Goal: Navigation & Orientation: Find specific page/section

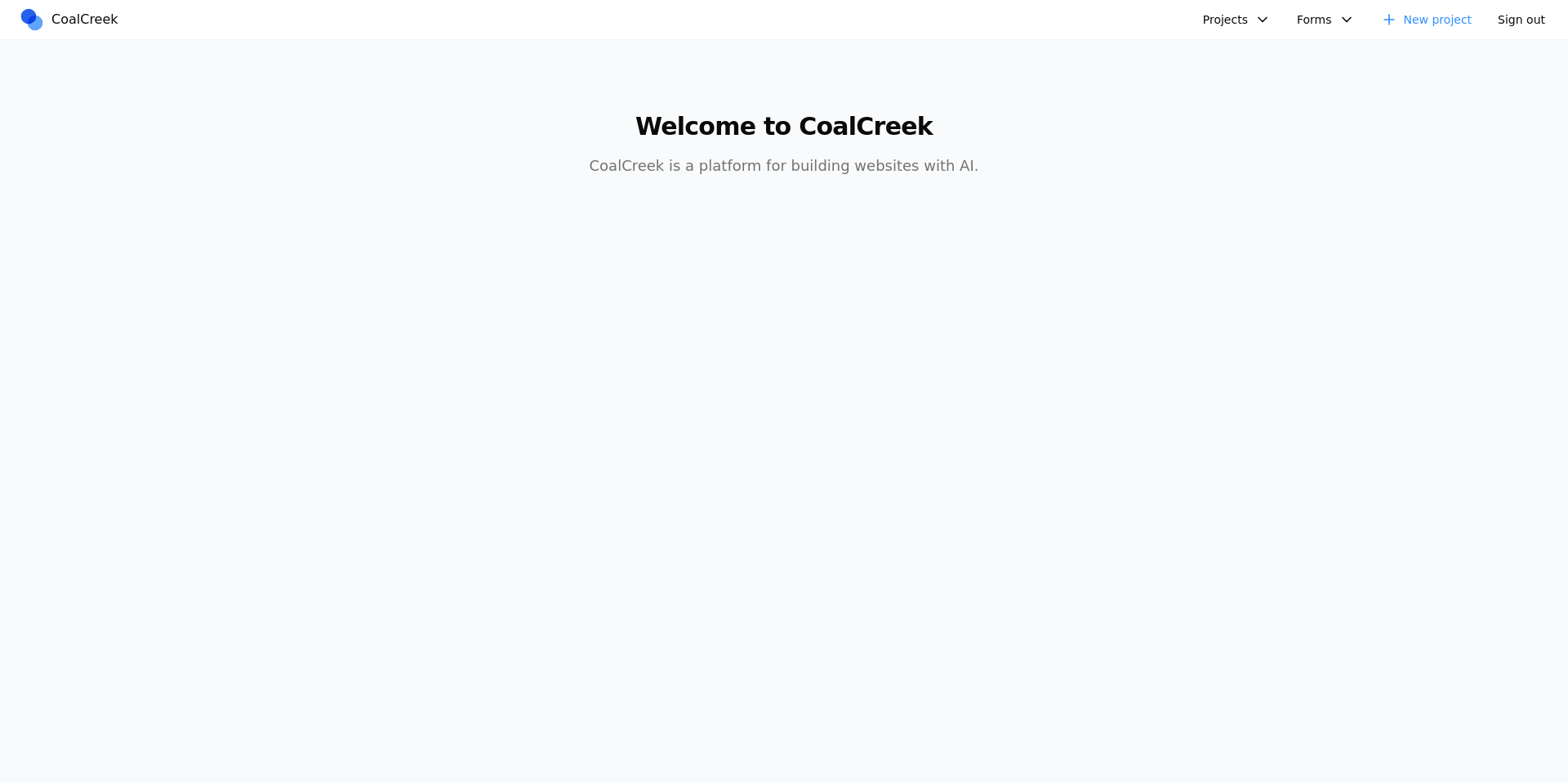
click at [1099, 106] on main "Welcome to CoalCreek CoalCreek is a platform for building websites with AI." at bounding box center [784, 135] width 1254 height 190
click at [1218, 27] on button "Projects" at bounding box center [1236, 20] width 88 height 26
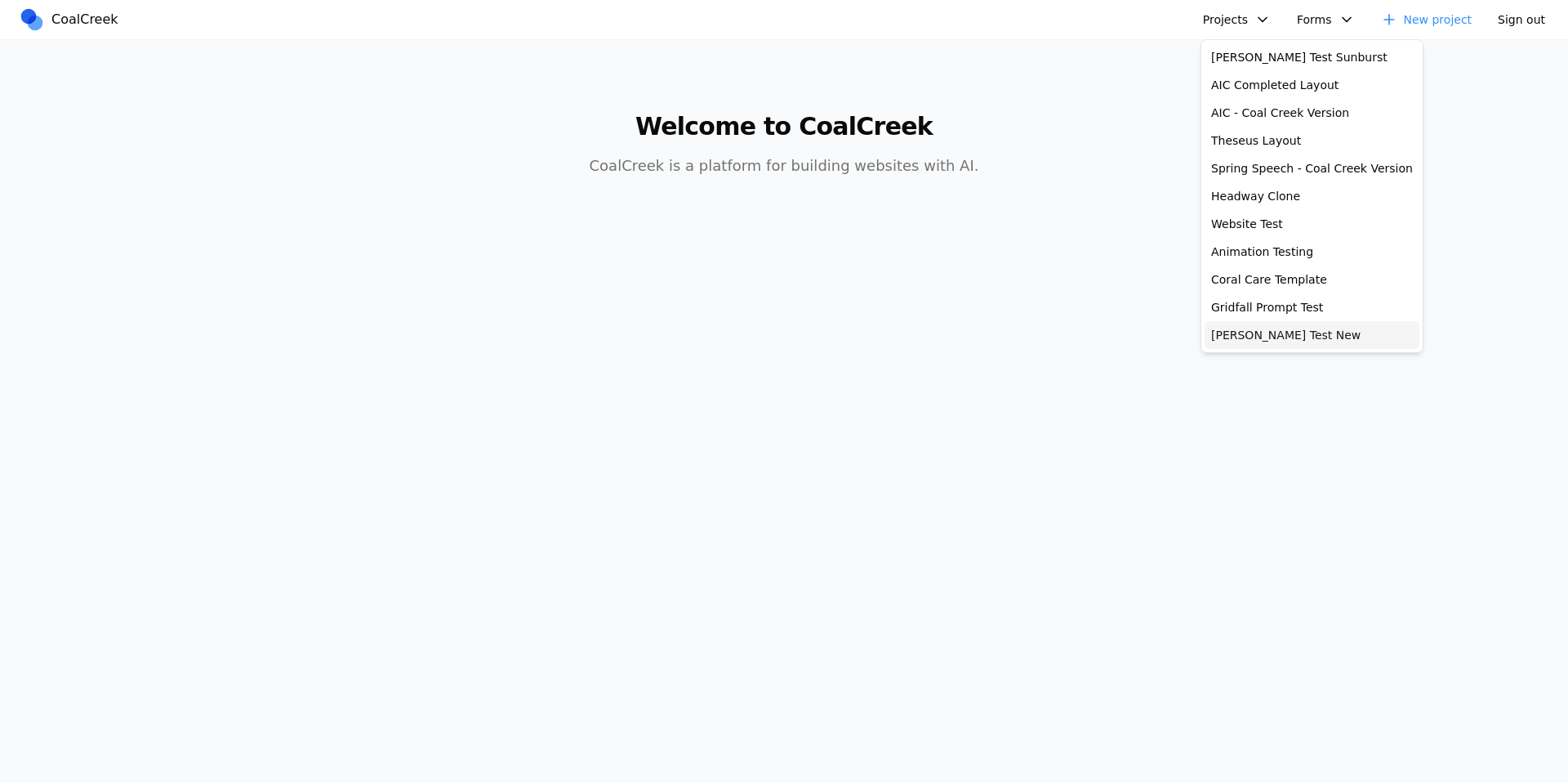
click at [1269, 328] on link "[PERSON_NAME] Test New" at bounding box center [1312, 335] width 215 height 28
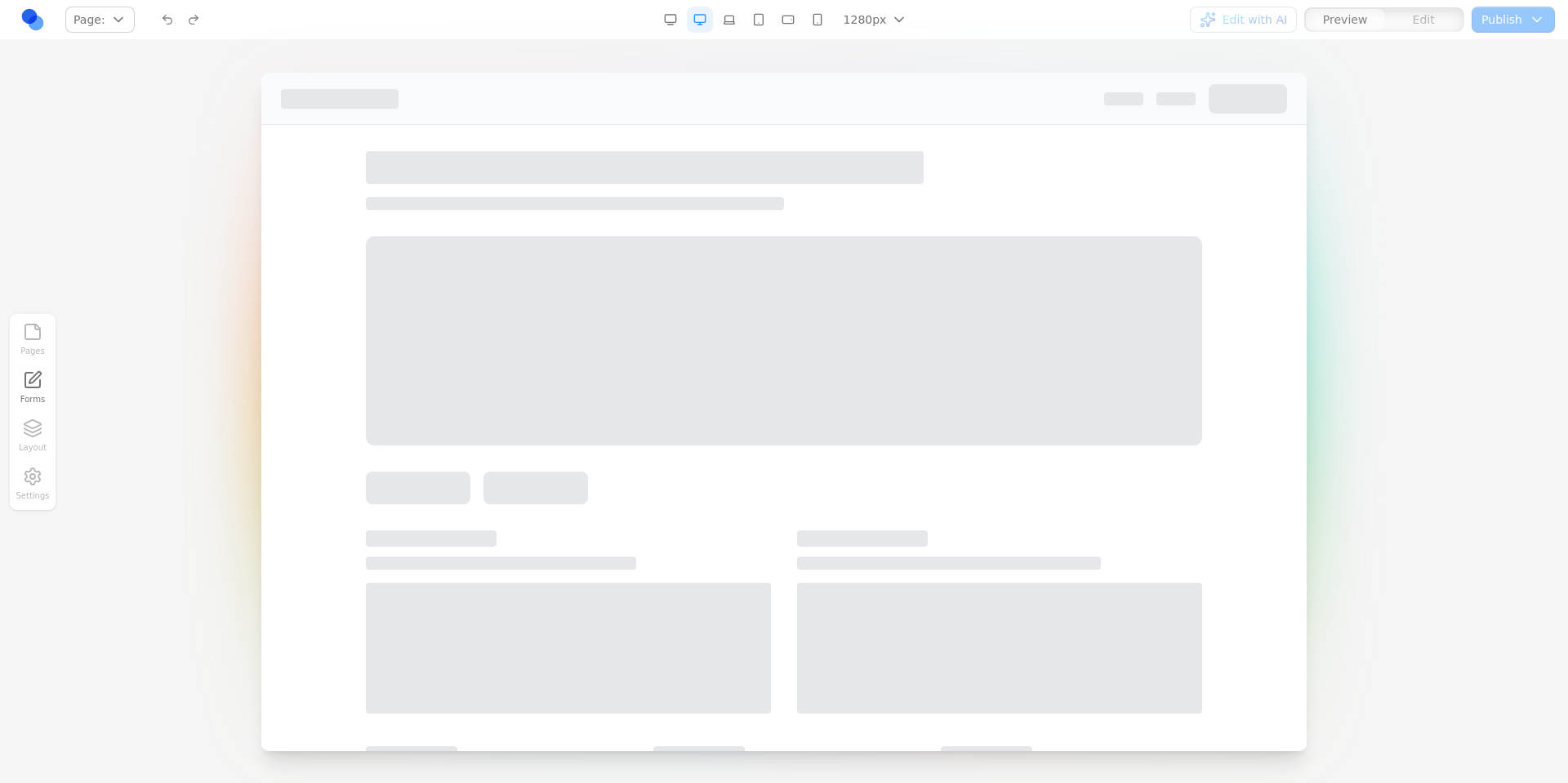
click at [123, 19] on button "Page:" at bounding box center [100, 20] width 69 height 26
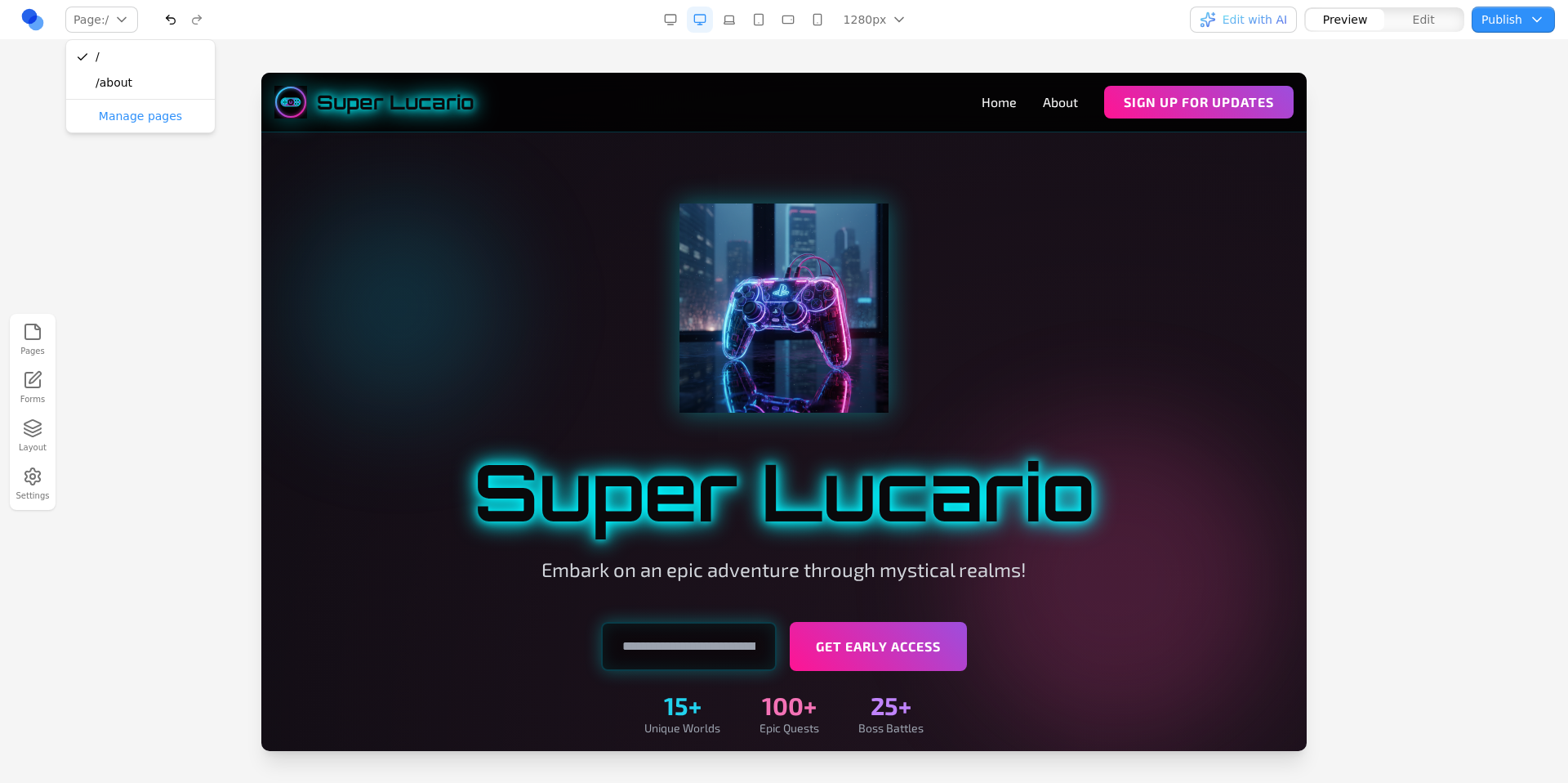
click at [312, 27] on div "Page: / / /about Manage pages" at bounding box center [271, 20] width 503 height 26
click at [107, 21] on button "Page: /" at bounding box center [102, 20] width 73 height 26
click at [254, 29] on div "Page: / / /about Manage pages" at bounding box center [271, 20] width 503 height 26
